Goal: Task Accomplishment & Management: Complete application form

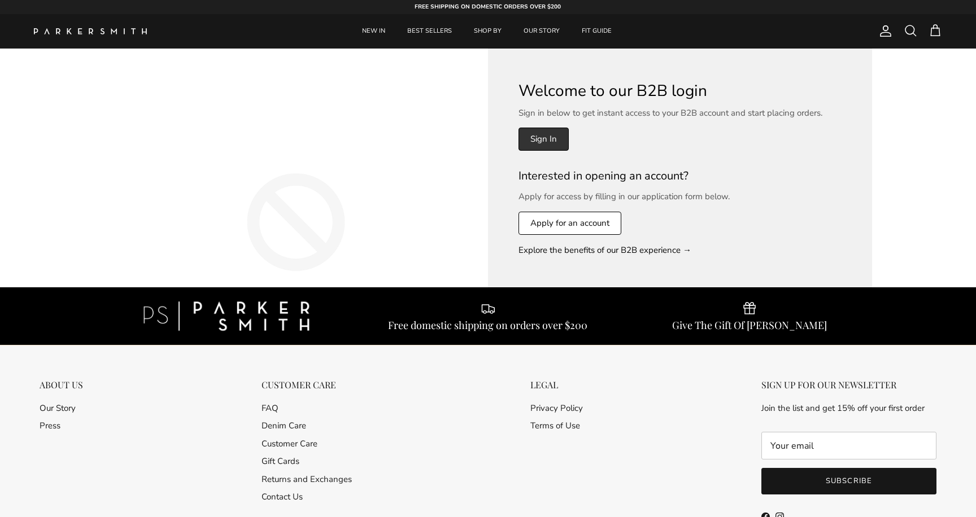
click at [544, 141] on link "Sign In" at bounding box center [543, 139] width 50 height 23
click at [556, 221] on link "Apply for an account" at bounding box center [569, 223] width 103 height 23
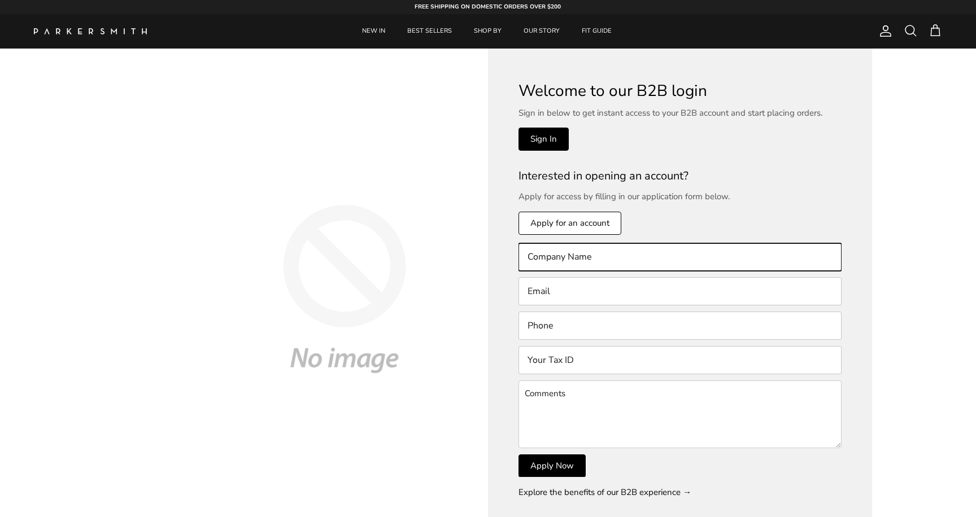
click at [569, 258] on input "text" at bounding box center [679, 257] width 323 height 28
type input "Test Boutique"
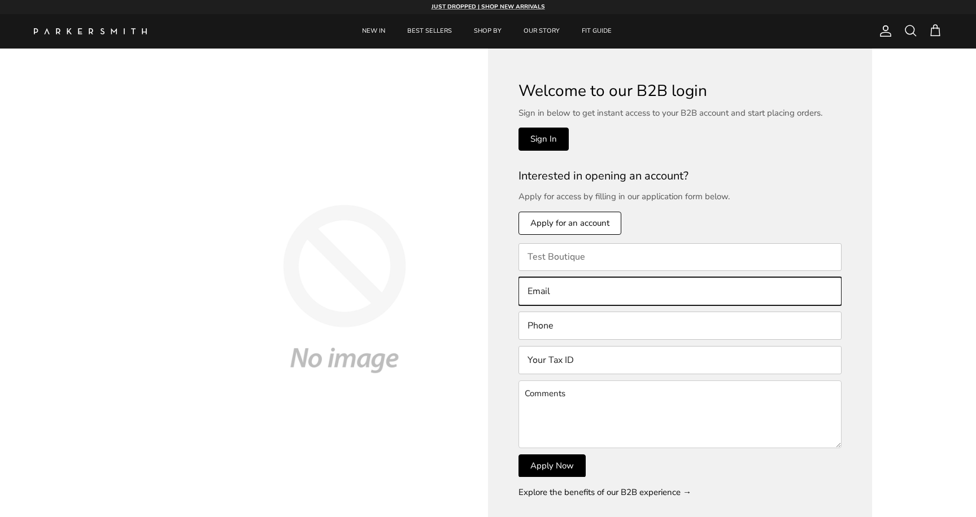
click at [580, 291] on input "text" at bounding box center [679, 291] width 323 height 28
type input "testb@shaunoster.com"
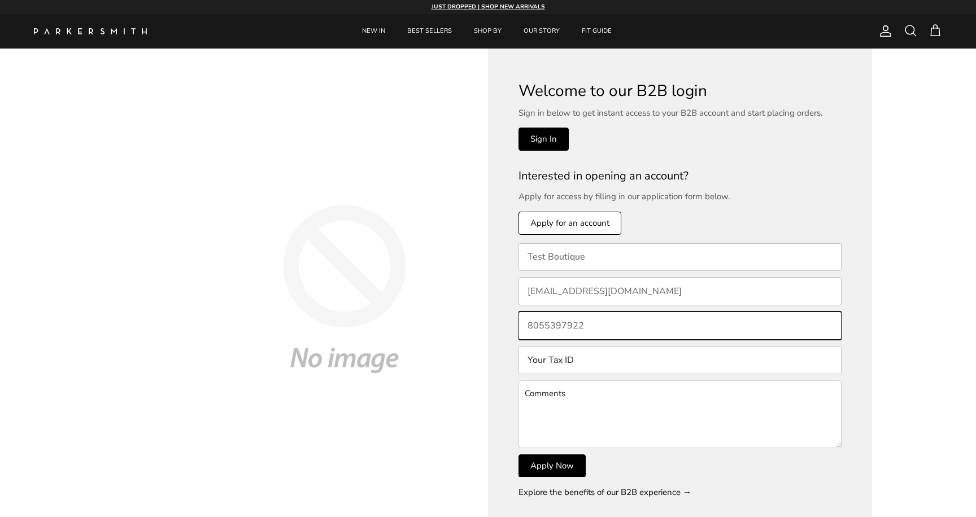
type input "8055397922"
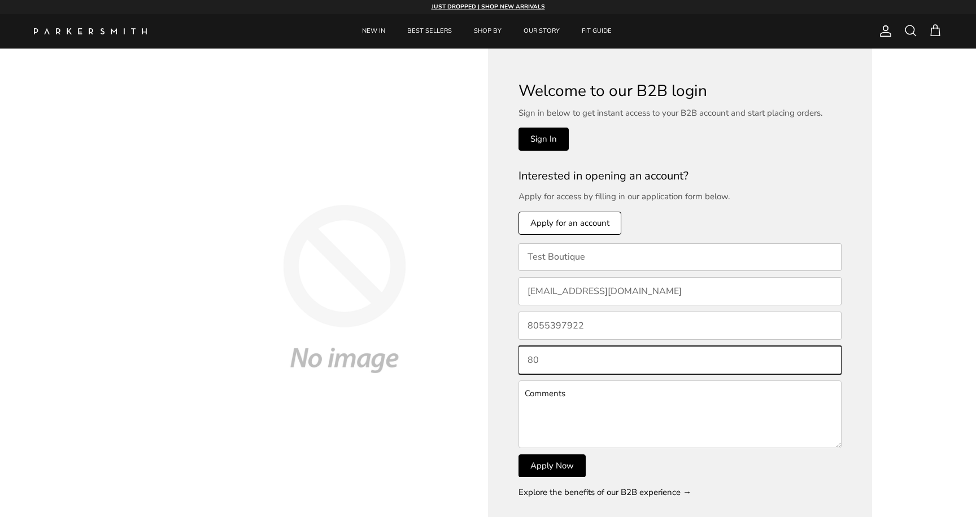
type input "8"
type input "563951342"
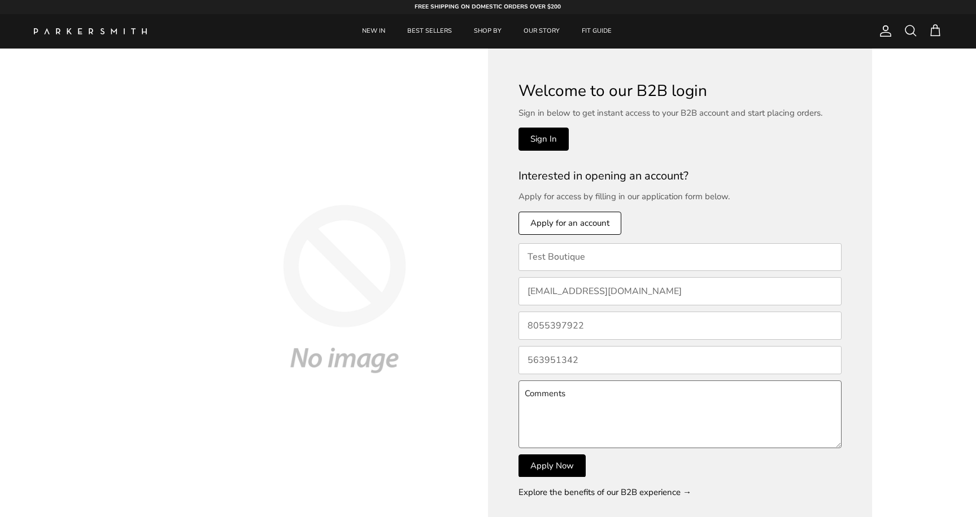
click at [556, 416] on textarea at bounding box center [679, 415] width 323 height 68
type textarea "testing"
click at [553, 469] on button "Apply Now" at bounding box center [551, 466] width 67 height 23
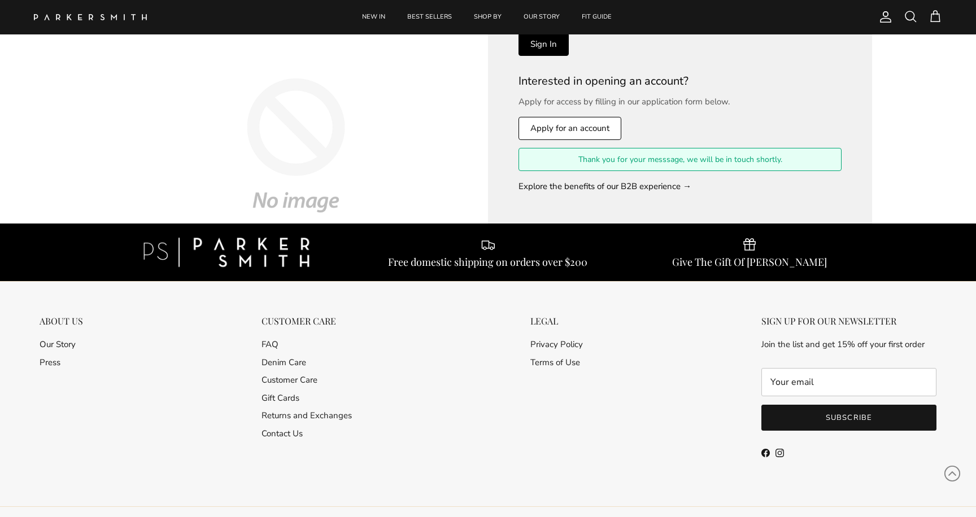
scroll to position [63, 0]
